Goal: Information Seeking & Learning: Learn about a topic

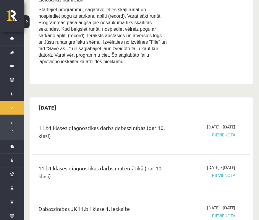
scroll to position [1043, 0]
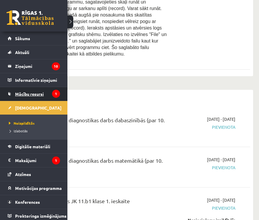
click at [36, 92] on span "Mācību resursi" at bounding box center [29, 93] width 29 height 5
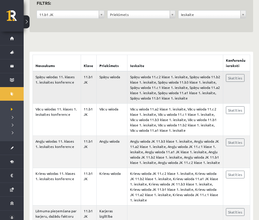
scroll to position [66, 0]
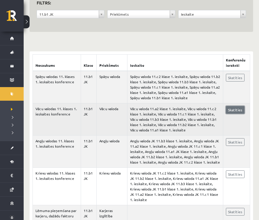
click at [240, 106] on link "Skatīties" at bounding box center [235, 110] width 19 height 8
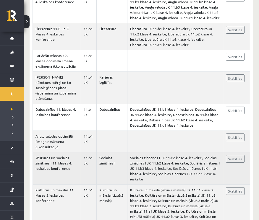
scroll to position [566, 0]
